Goal: Find specific page/section: Find specific page/section

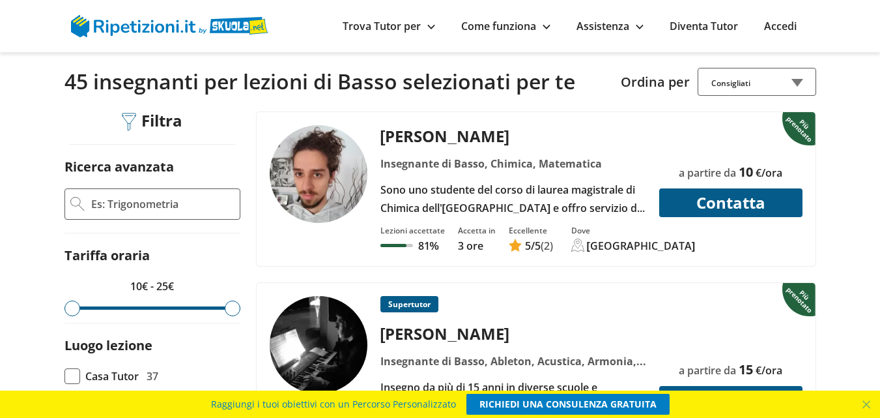
scroll to position [130, 0]
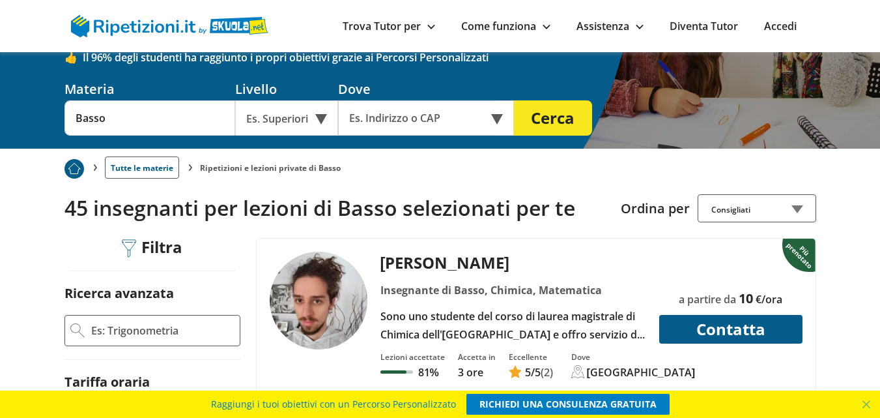
click at [498, 119] on div "Online o in presenza" at bounding box center [426, 117] width 176 height 35
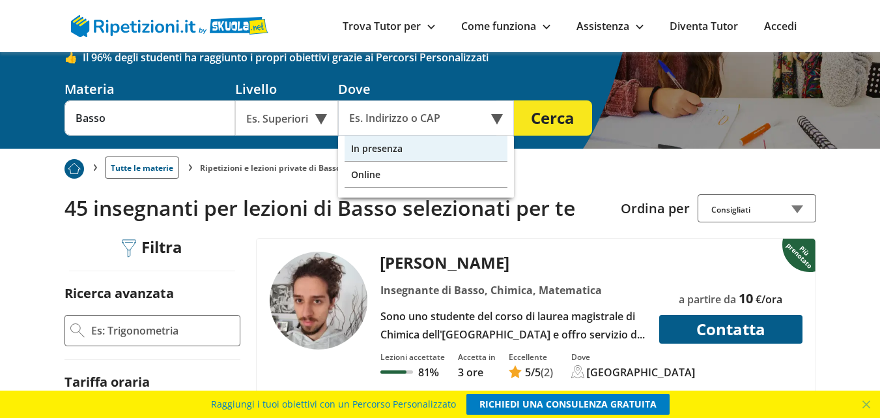
click at [379, 150] on div "In presenza" at bounding box center [426, 148] width 163 height 26
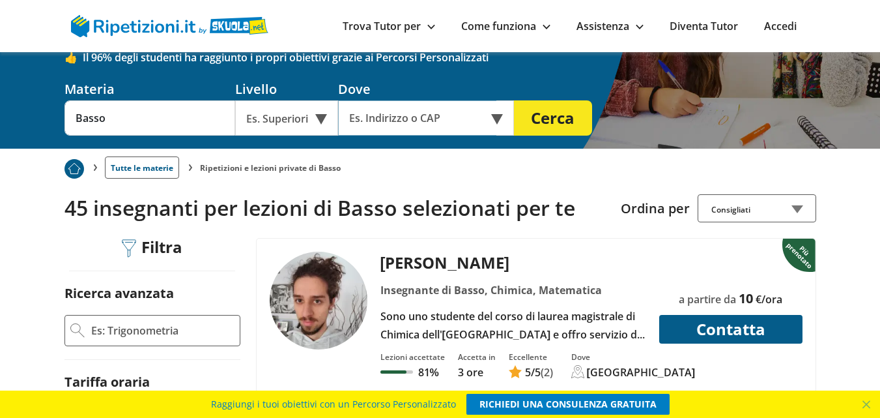
click at [408, 119] on input "text" at bounding box center [417, 117] width 158 height 35
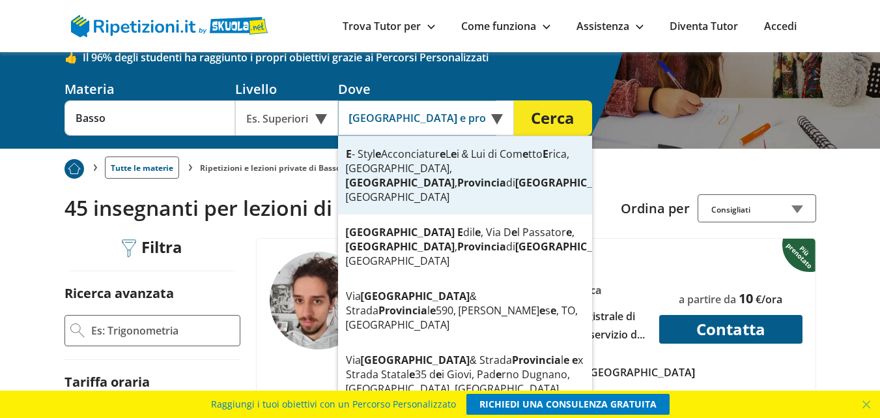
type input "[GEOGRAPHIC_DATA] e provincia"
click at [554, 121] on button "Cerca" at bounding box center [553, 117] width 78 height 35
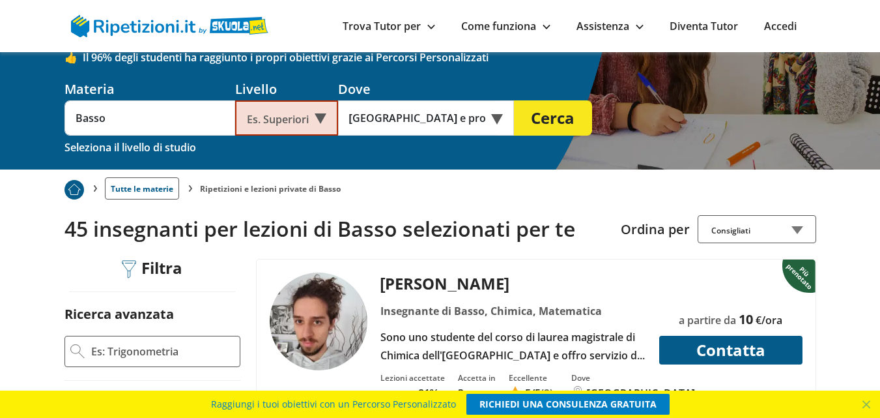
click at [322, 117] on div "Es. Superiori" at bounding box center [286, 117] width 103 height 35
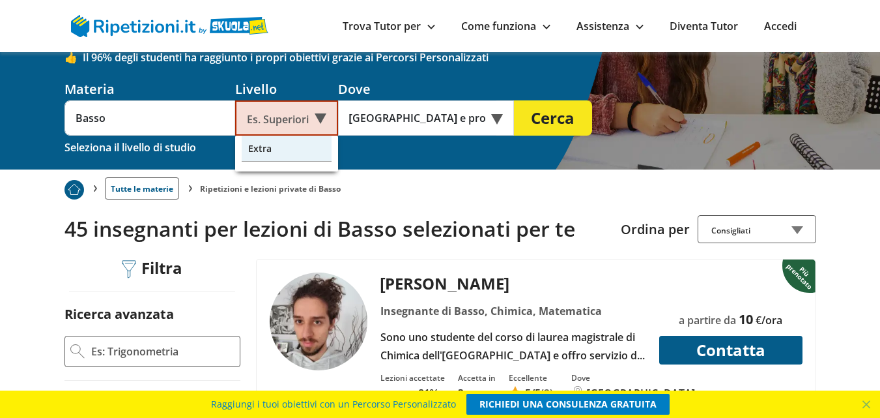
click at [262, 143] on div "Extra" at bounding box center [287, 148] width 90 height 26
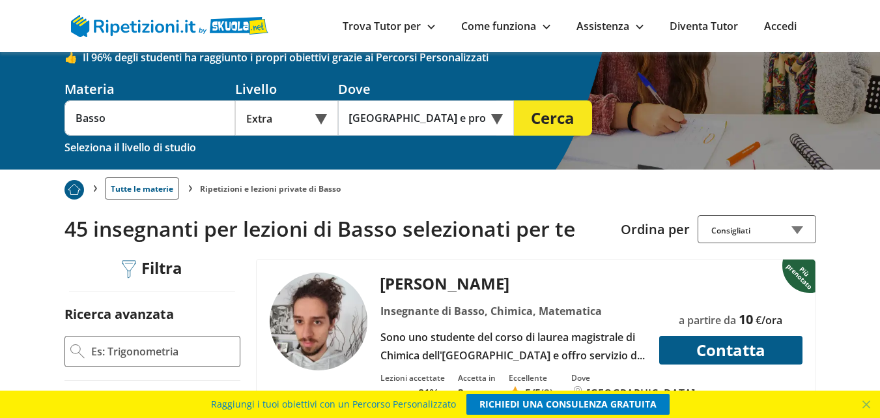
click at [560, 122] on button "Cerca" at bounding box center [553, 117] width 78 height 35
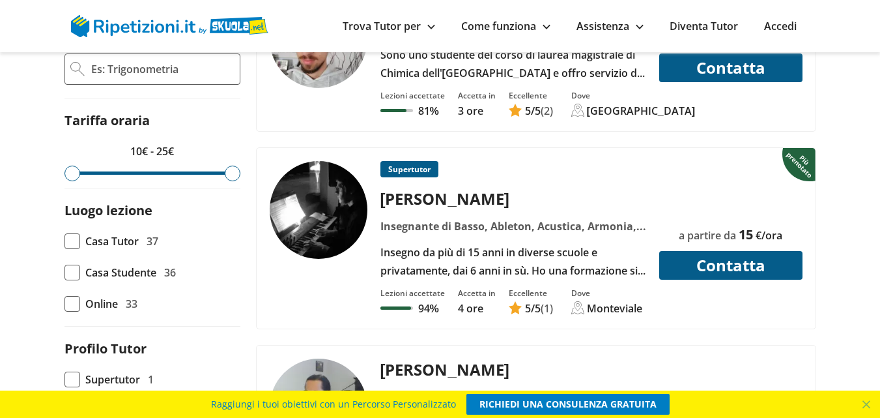
scroll to position [391, 0]
